Goal: Information Seeking & Learning: Learn about a topic

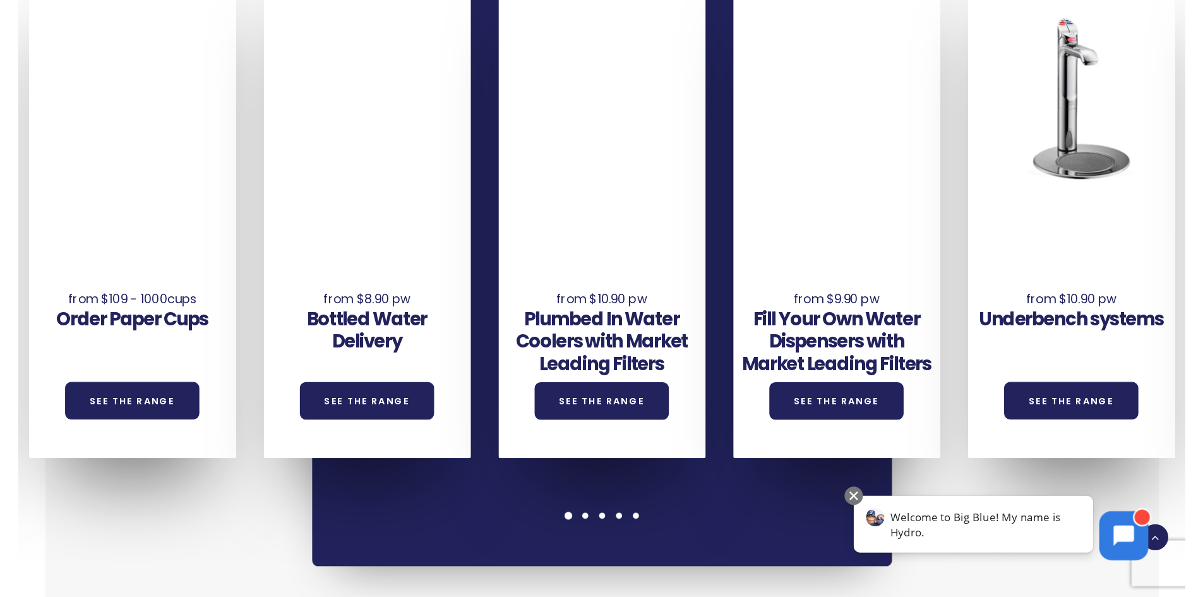
scroll to position [947, 0]
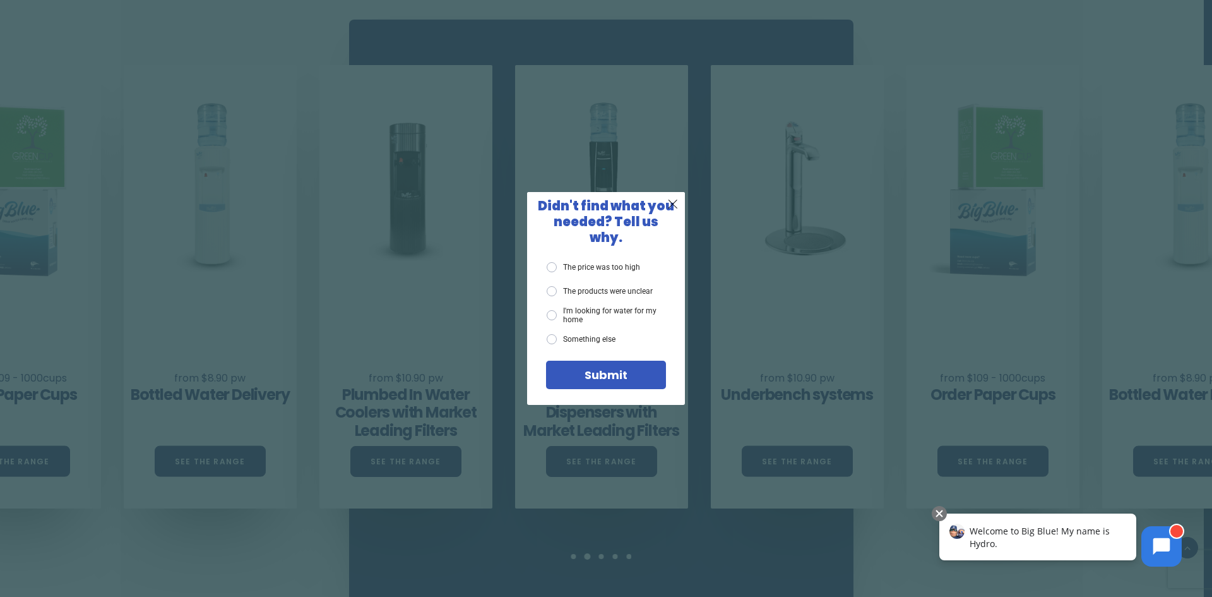
drag, startPoint x: 607, startPoint y: 255, endPoint x: 614, endPoint y: 364, distance: 108.8
click at [606, 262] on label "The price was too high" at bounding box center [593, 267] width 93 height 10
click at [0, 0] on input "The price was too high" at bounding box center [0, 0] width 0 height 0
click at [618, 373] on span "Submit" at bounding box center [606, 375] width 43 height 16
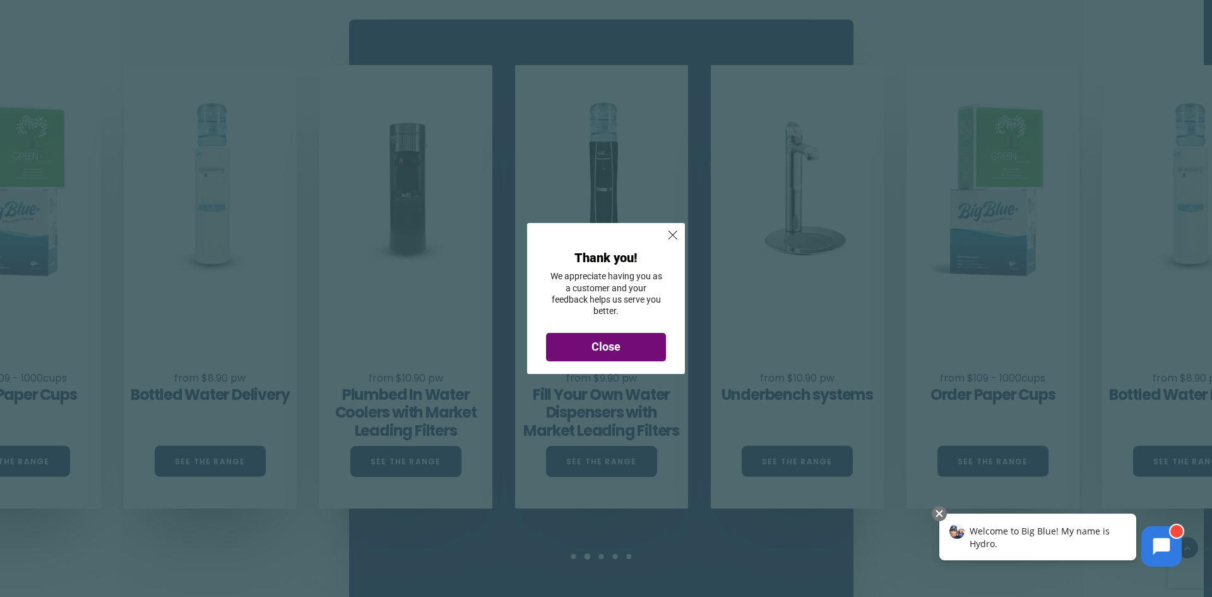
click at [628, 344] on div "Close" at bounding box center [606, 346] width 101 height 11
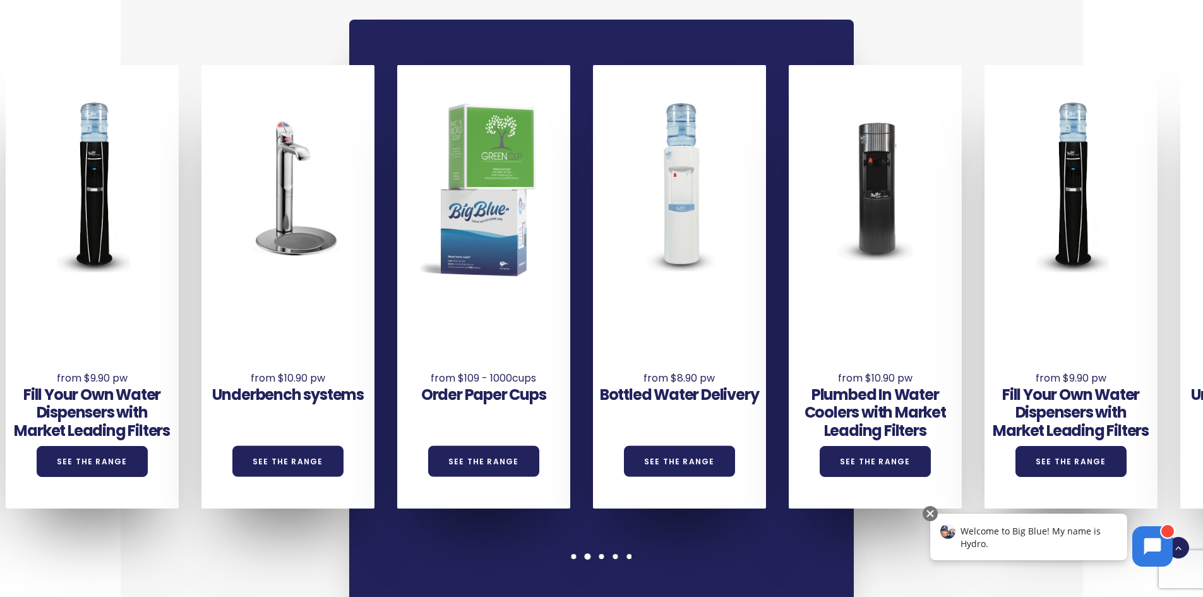
drag, startPoint x: 907, startPoint y: 367, endPoint x: 398, endPoint y: 363, distance: 509.0
click at [398, 386] on h3 "Order Paper Cups" at bounding box center [483, 395] width 173 height 18
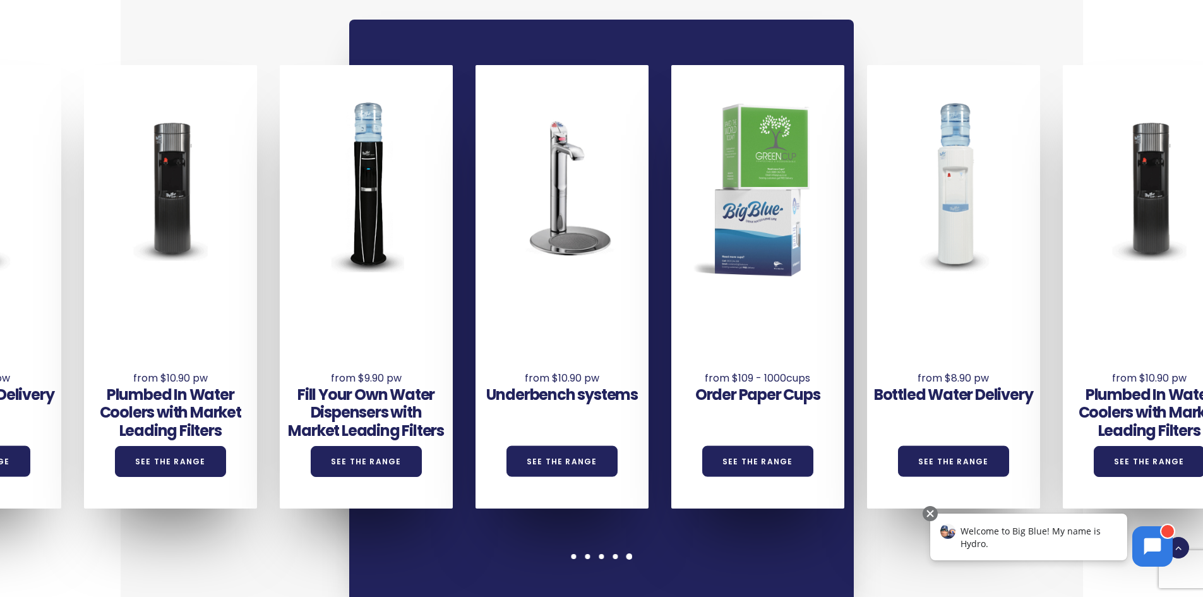
drag, startPoint x: 1092, startPoint y: 311, endPoint x: 439, endPoint y: 314, distance: 653.5
click at [439, 314] on div "Underbench systems See the Range Order Paper Cups See the Range Bottled Water D…" at bounding box center [573, 286] width 2349 height 443
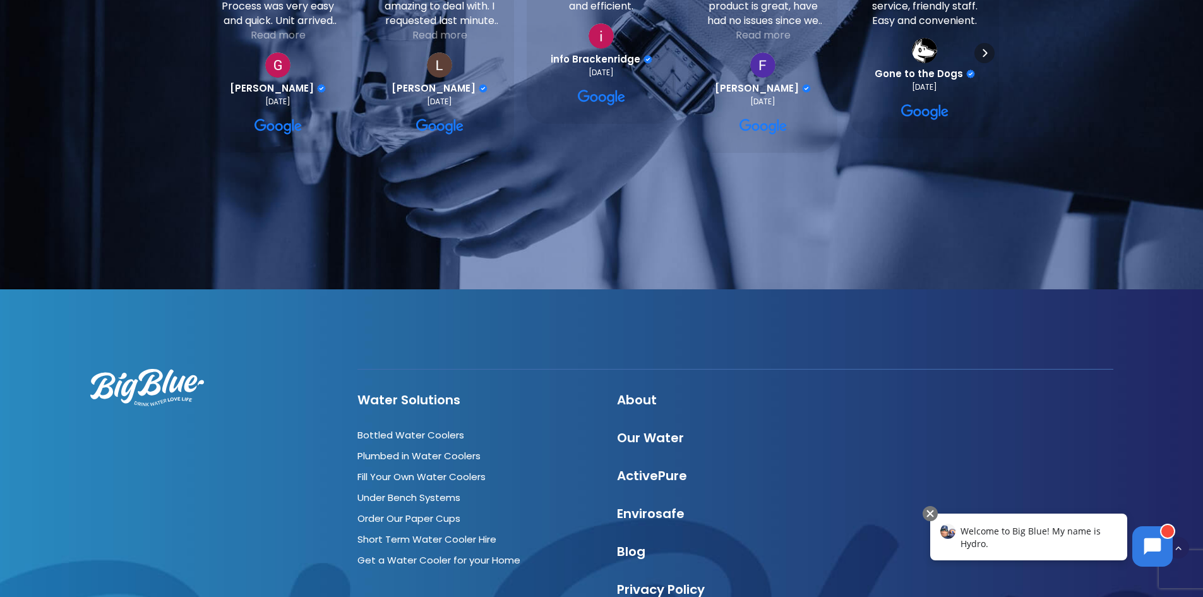
scroll to position [3725, 0]
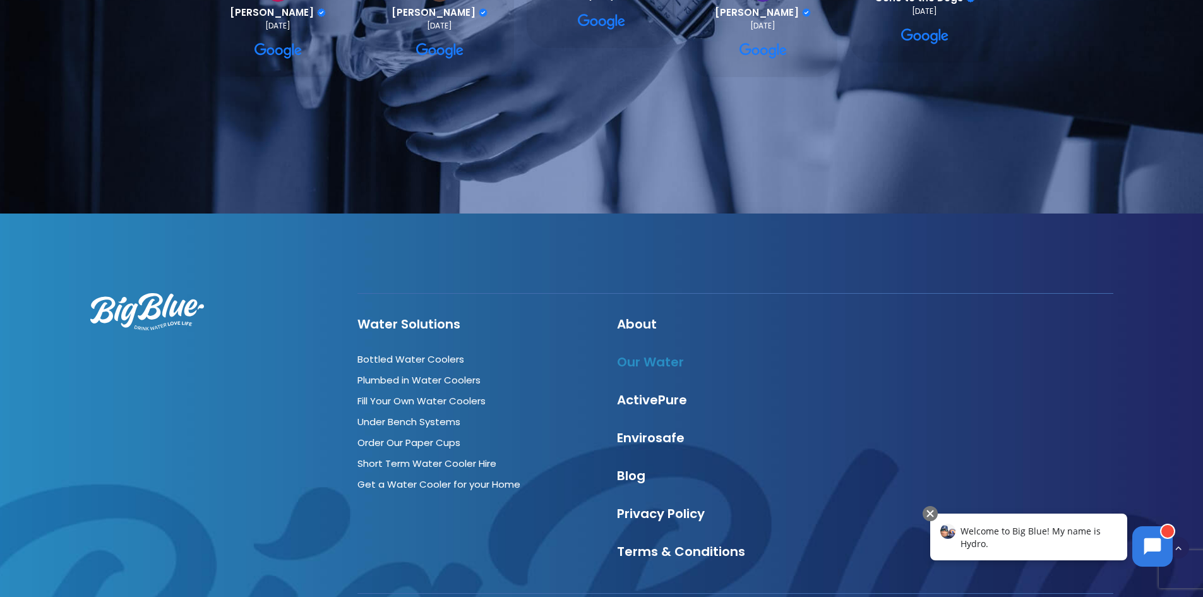
click at [627, 353] on link "Our Water" at bounding box center [650, 362] width 67 height 18
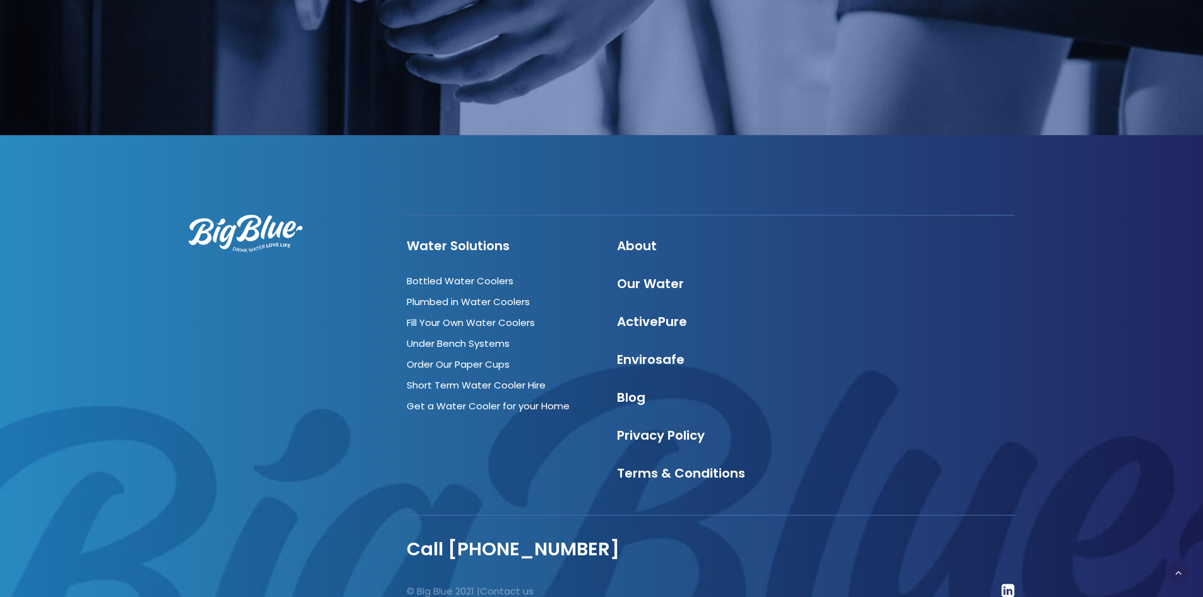
scroll to position [4363, 0]
click at [501, 336] on link "Under Bench Systems" at bounding box center [458, 342] width 103 height 13
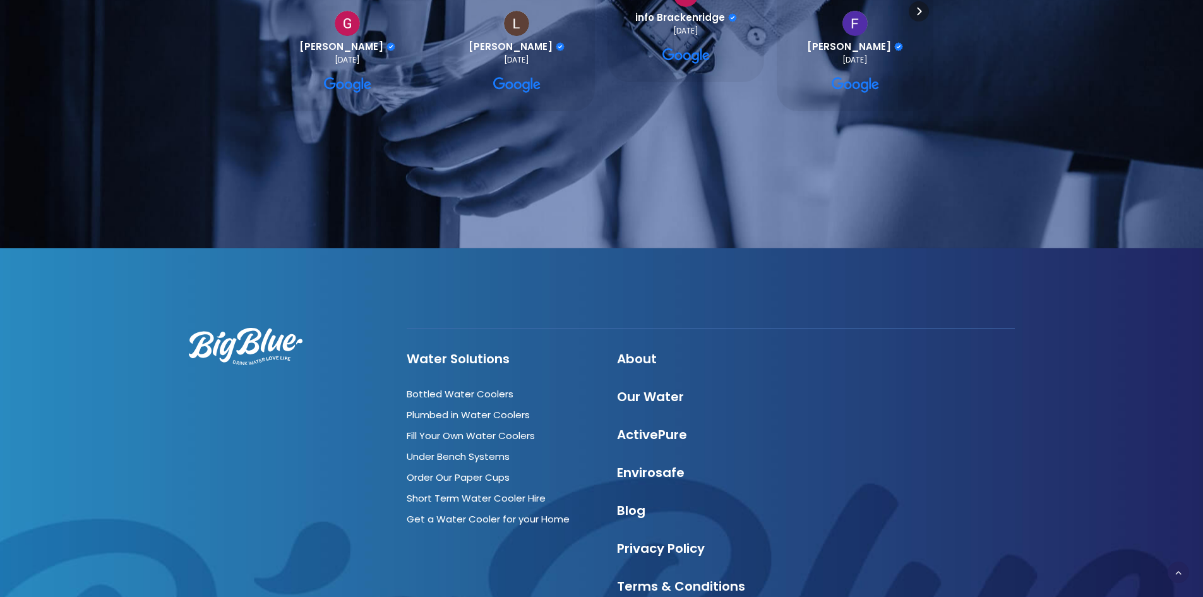
scroll to position [1326, 0]
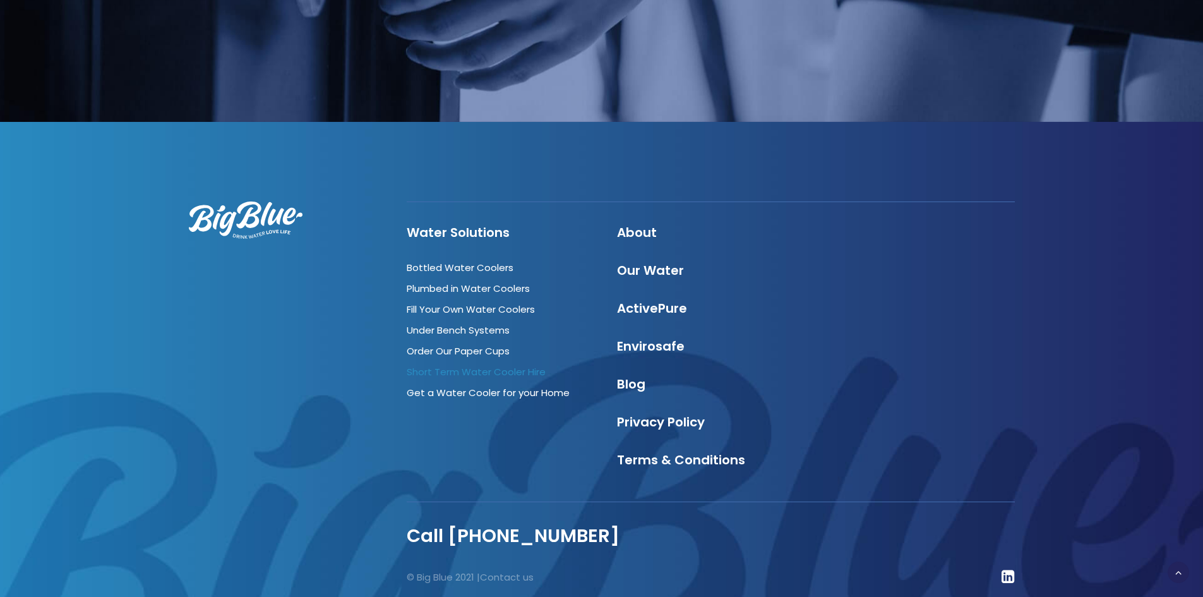
click at [495, 365] on link "Short Term Water Cooler Hire" at bounding box center [476, 371] width 139 height 13
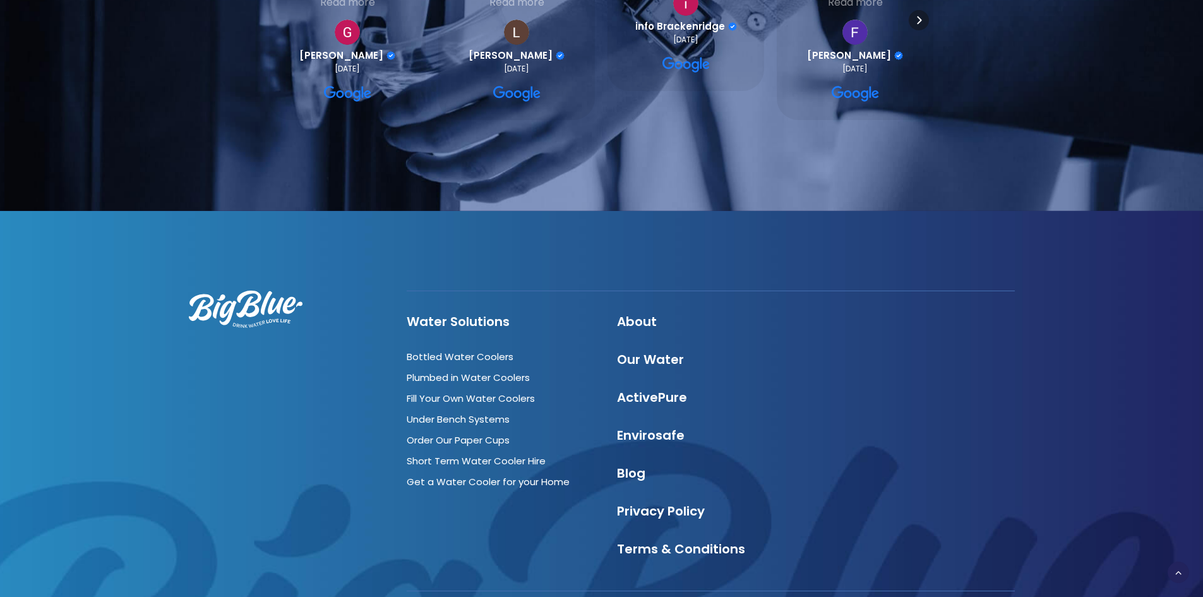
scroll to position [1515, 0]
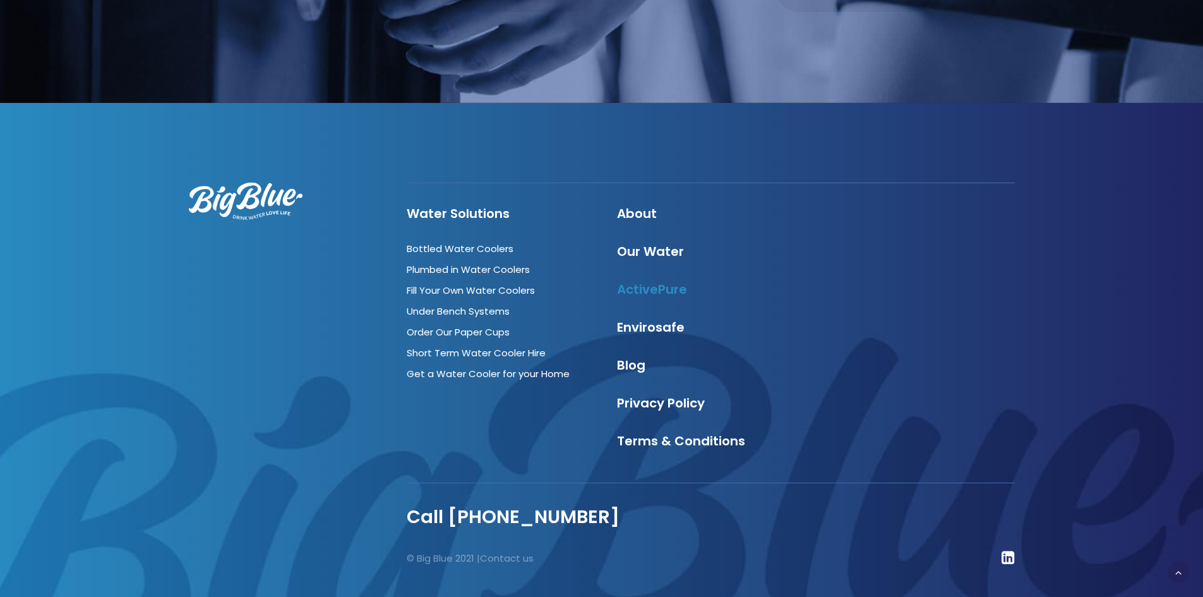
click at [661, 294] on link "ActivePure" at bounding box center [652, 289] width 70 height 18
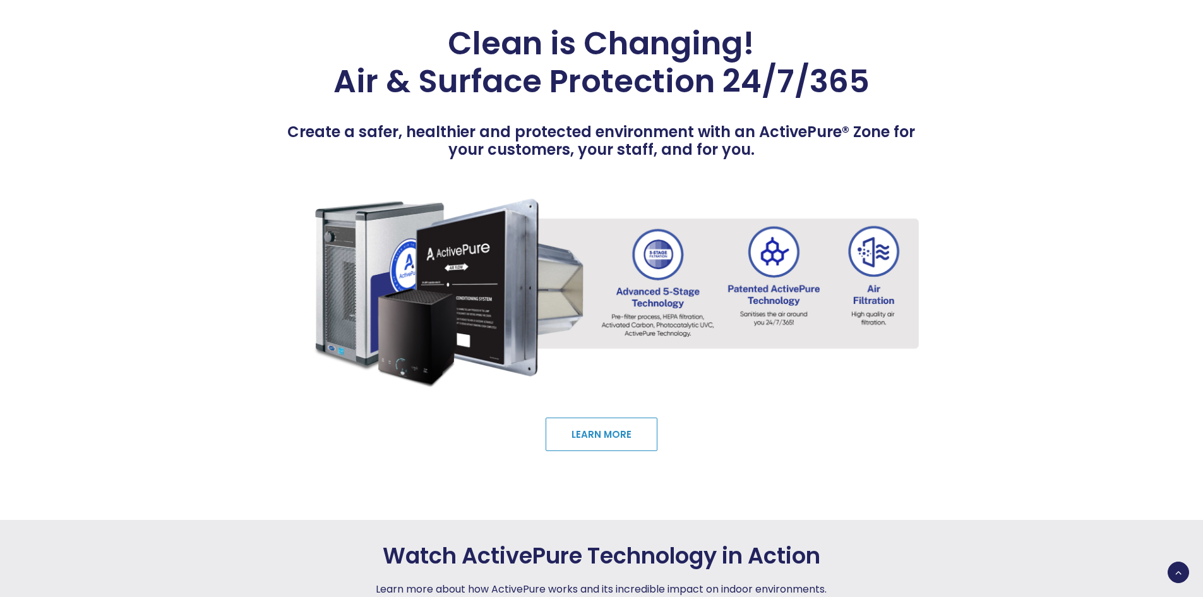
scroll to position [2463, 0]
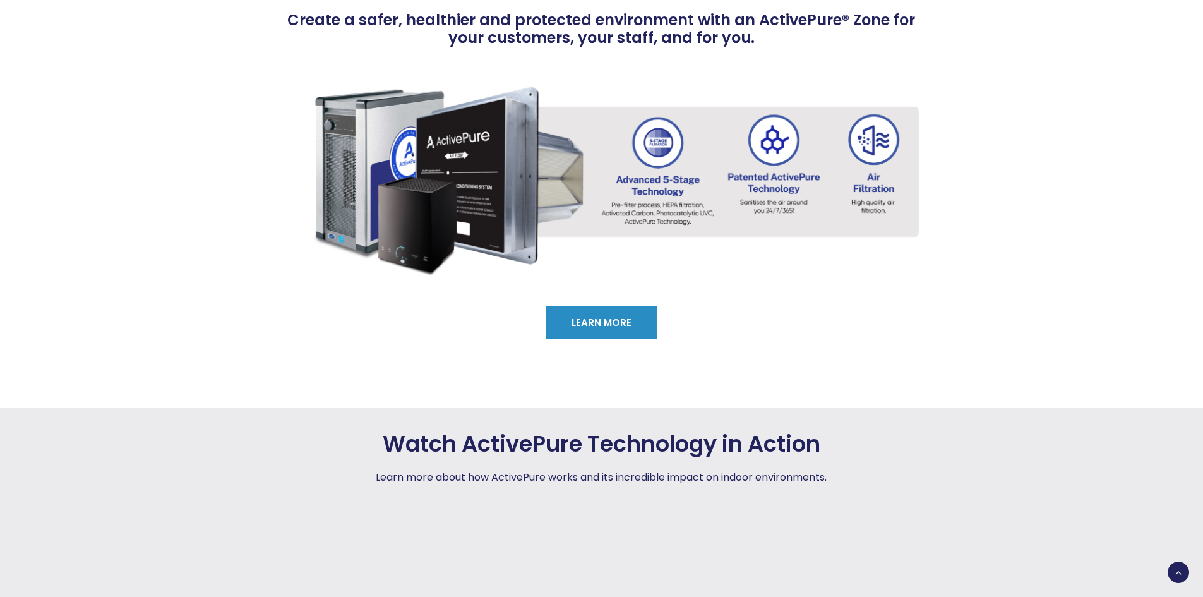
click at [606, 320] on link "Learn More" at bounding box center [602, 322] width 112 height 33
